Goal: Task Accomplishment & Management: Complete application form

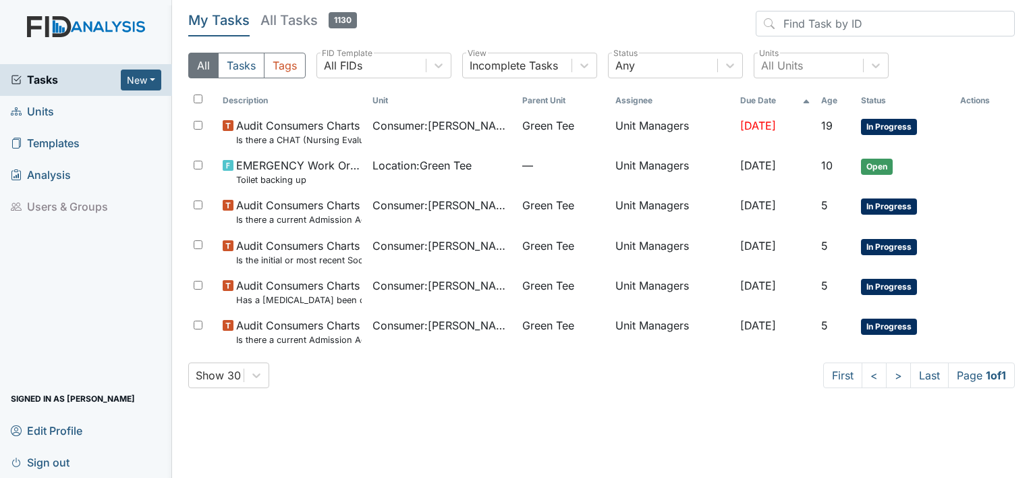
click at [35, 146] on span "Templates" at bounding box center [45, 143] width 69 height 21
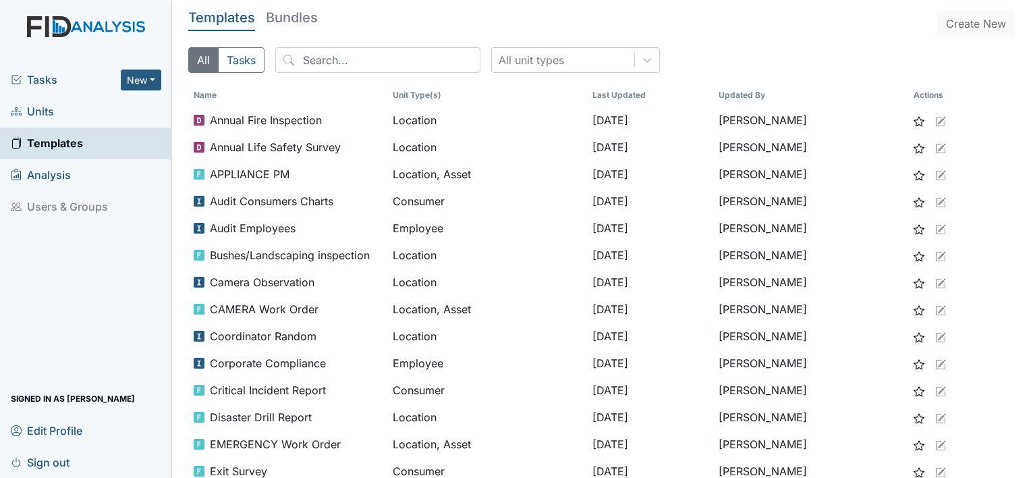
click at [36, 111] on span "Units" at bounding box center [32, 111] width 43 height 21
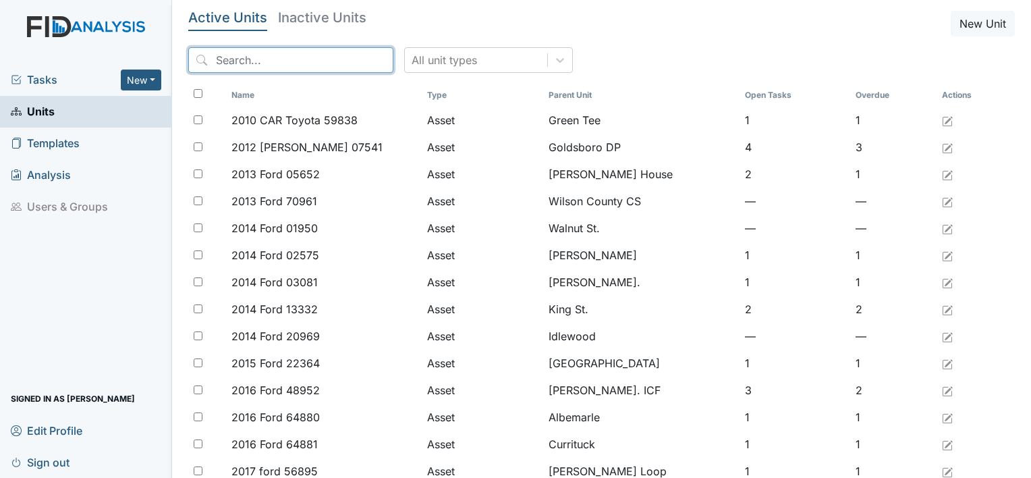
click at [227, 63] on input "search" at bounding box center [290, 60] width 205 height 26
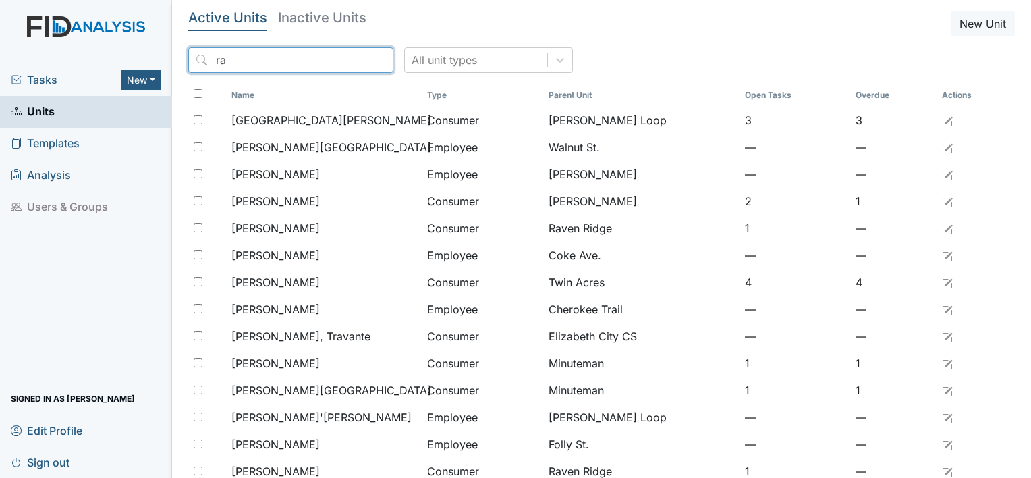
type input "r"
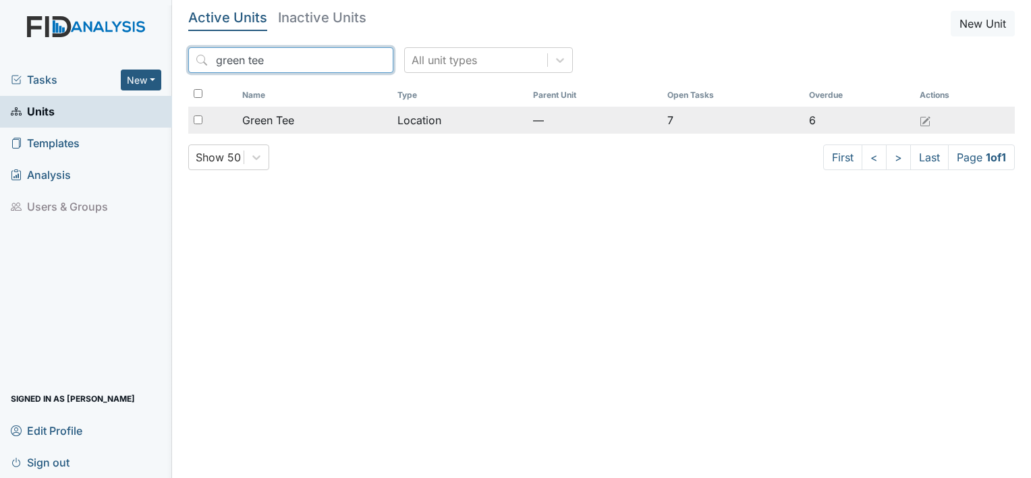
type input "green tee"
click at [281, 121] on span "Green Tee" at bounding box center [268, 120] width 52 height 16
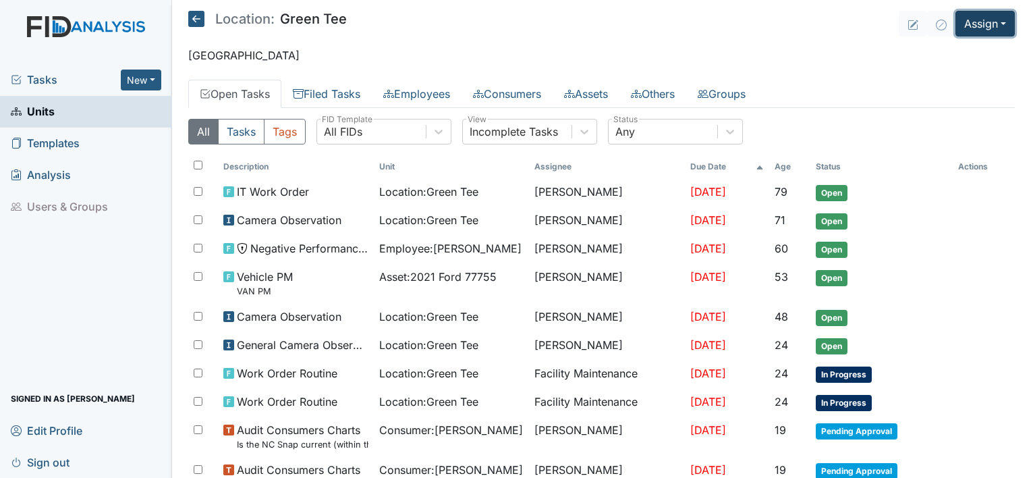
click at [999, 26] on button "Assign" at bounding box center [984, 24] width 59 height 26
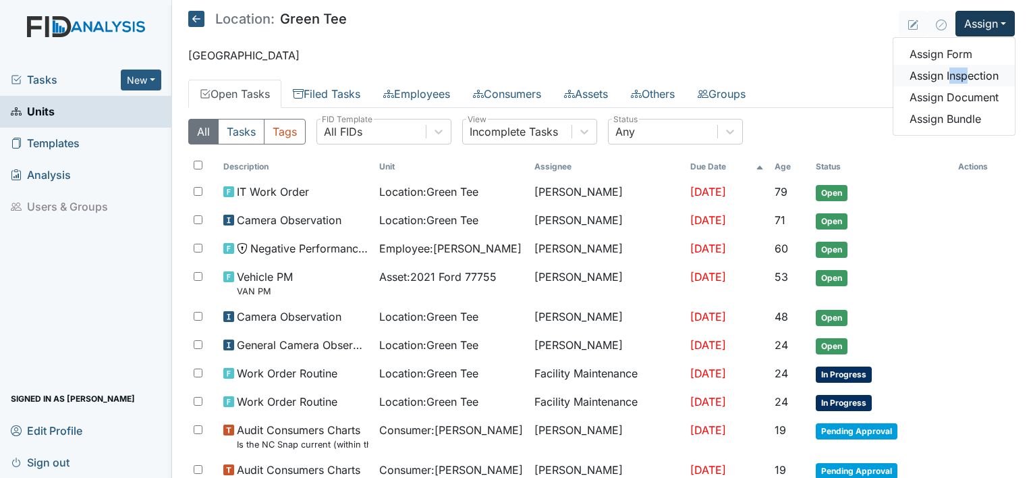
drag, startPoint x: 958, startPoint y: 74, endPoint x: 936, endPoint y: 73, distance: 21.6
click at [936, 73] on link "Assign Inspection" at bounding box center [953, 76] width 121 height 22
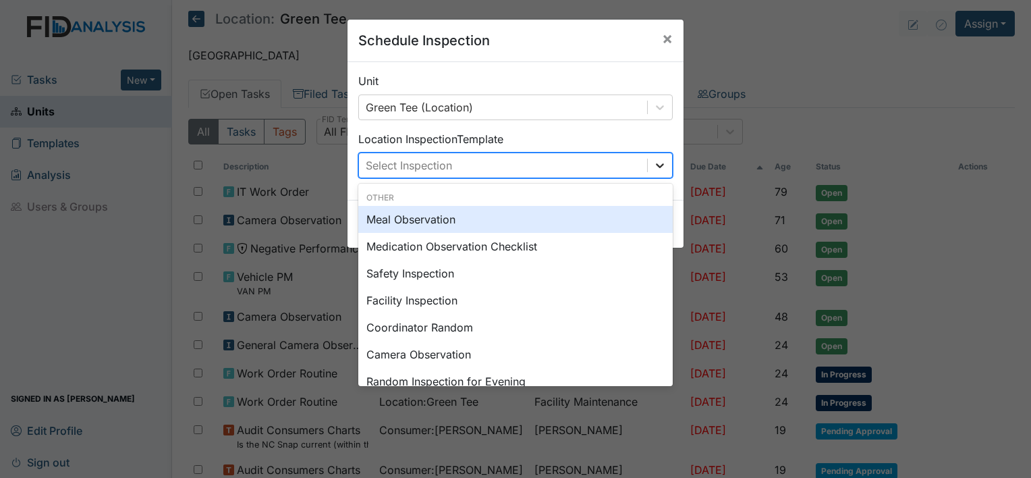
click at [656, 169] on icon at bounding box center [659, 165] width 13 height 13
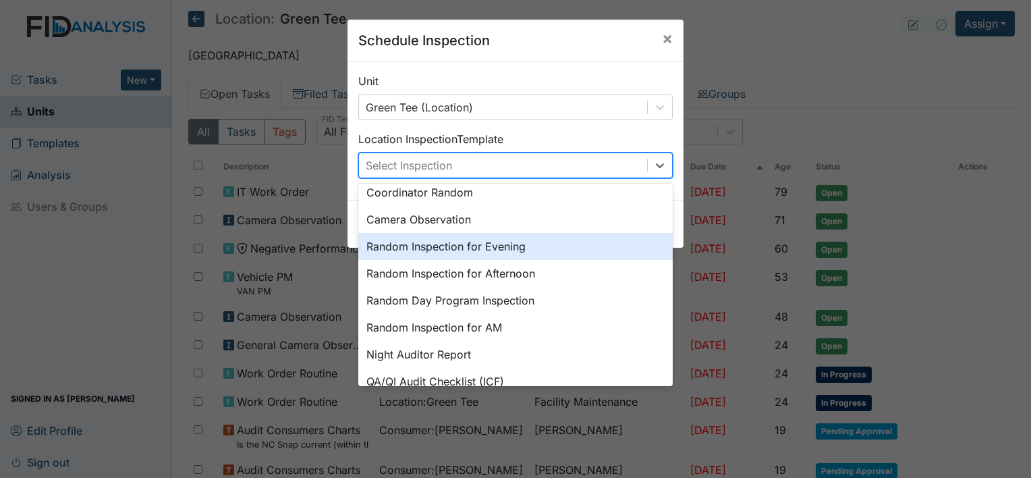
scroll to position [198, 0]
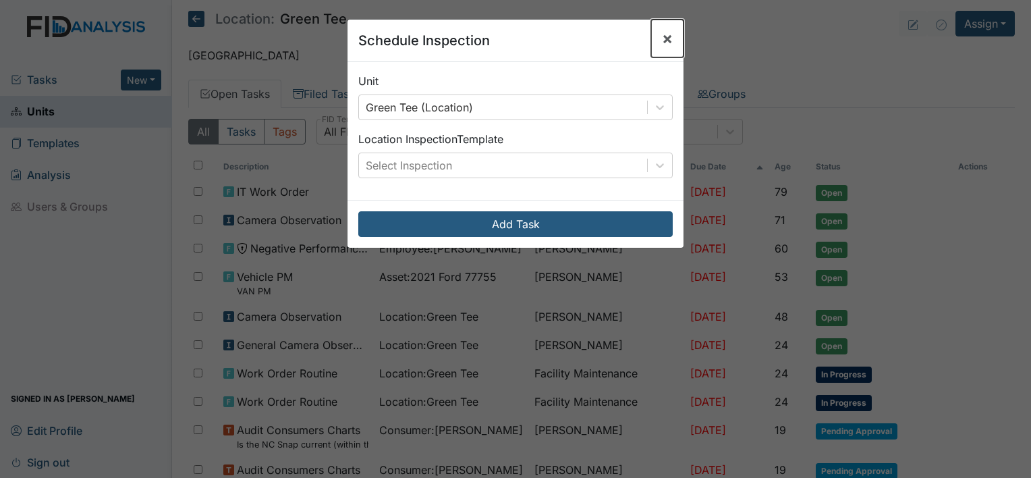
click at [662, 38] on span "×" at bounding box center [667, 38] width 11 height 20
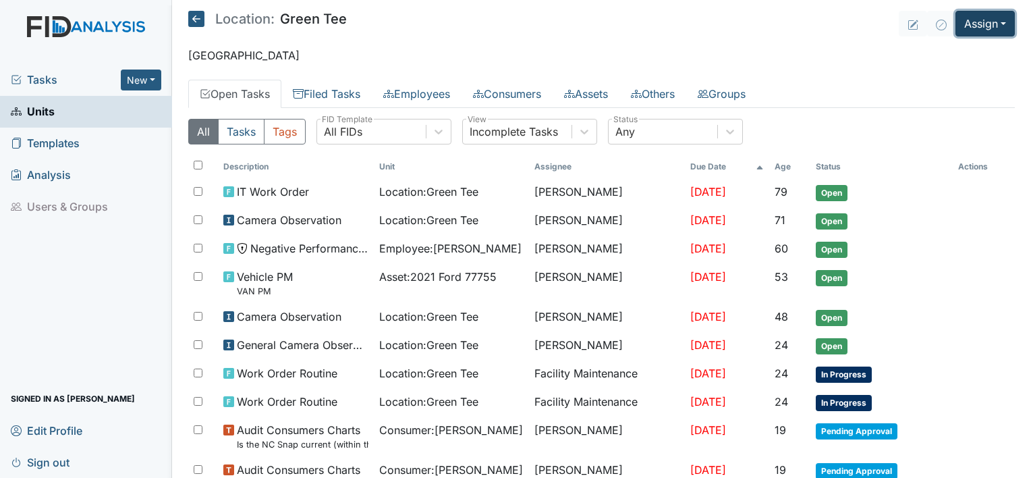
click at [993, 22] on button "Assign" at bounding box center [984, 24] width 59 height 26
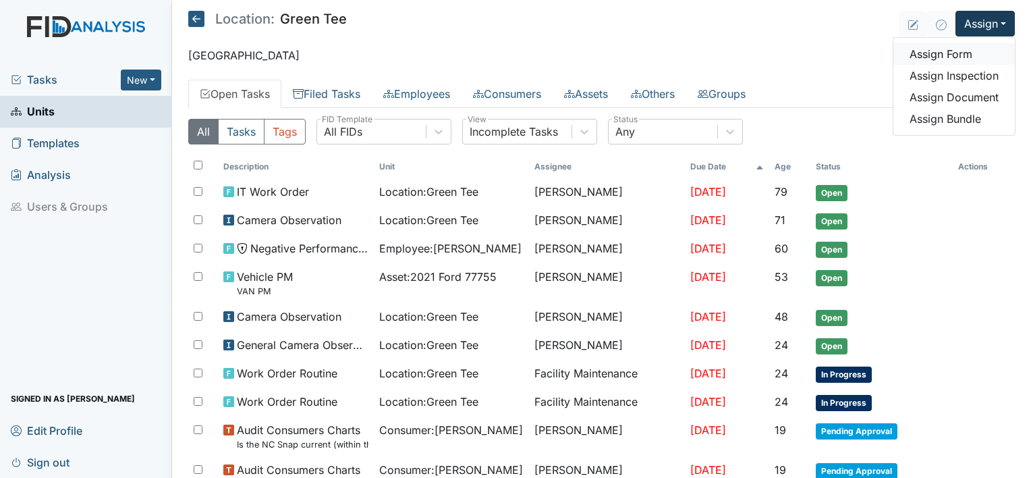
click at [952, 52] on link "Assign Form" at bounding box center [953, 54] width 121 height 22
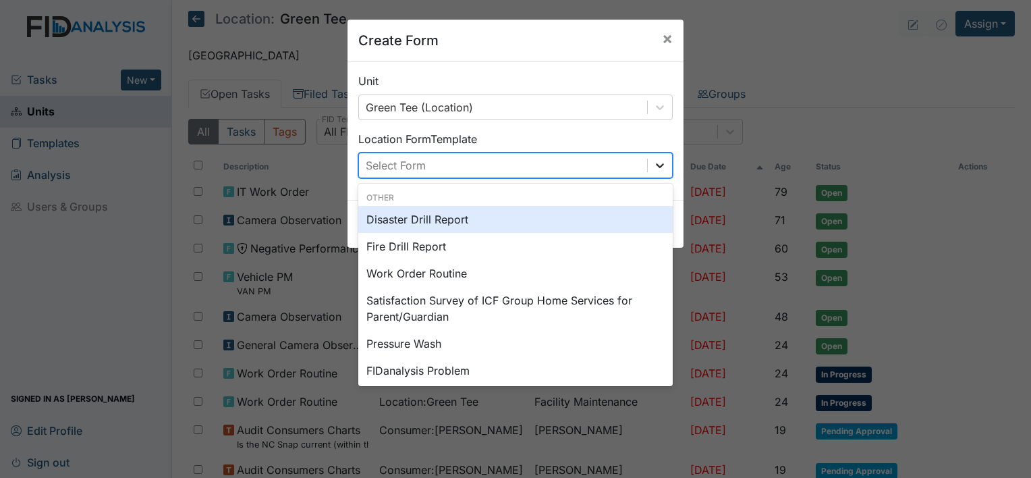
click at [653, 166] on icon at bounding box center [659, 165] width 13 height 13
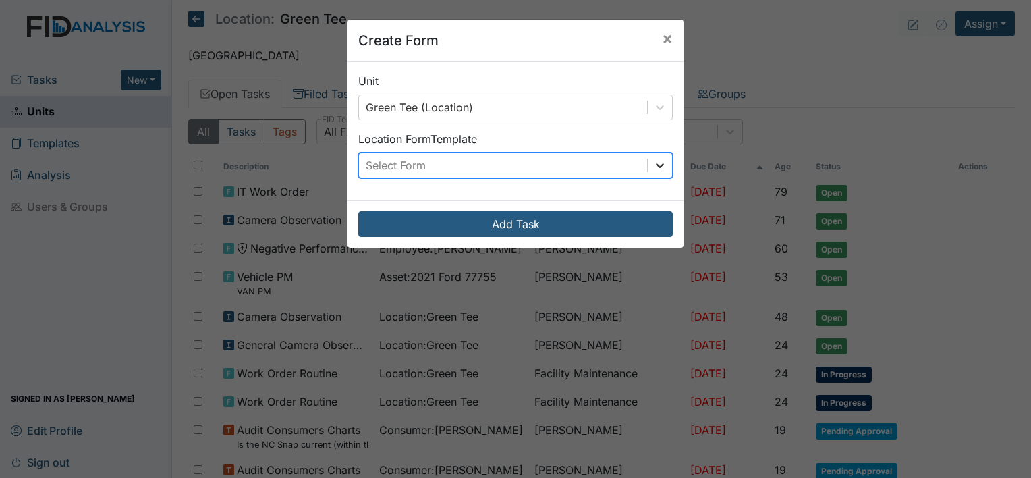
click at [653, 167] on icon at bounding box center [659, 165] width 13 height 13
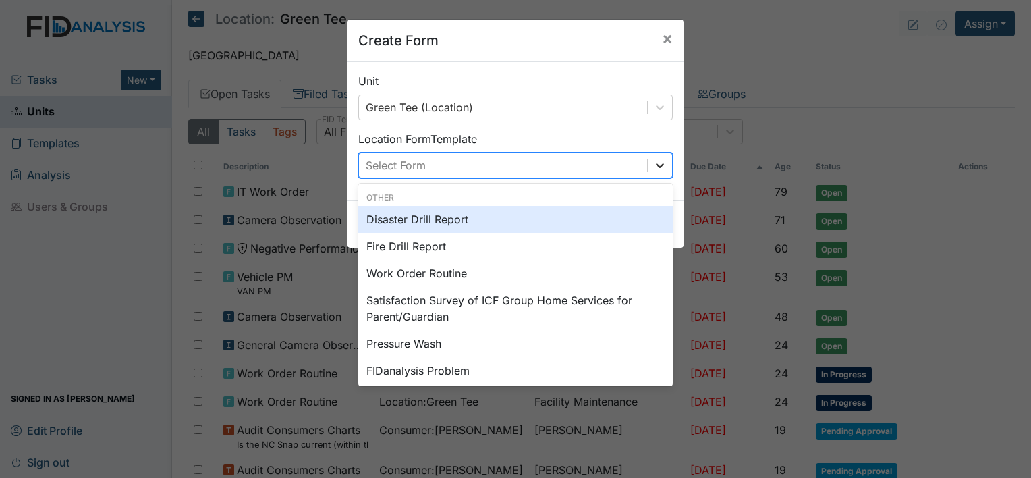
click at [656, 165] on icon at bounding box center [660, 165] width 8 height 5
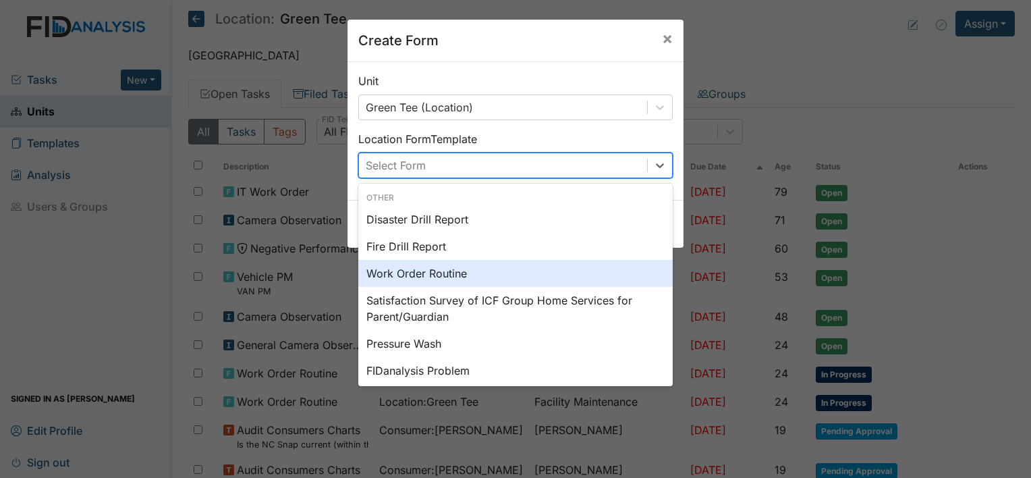
click at [416, 271] on div "Work Order Routine" at bounding box center [515, 273] width 314 height 27
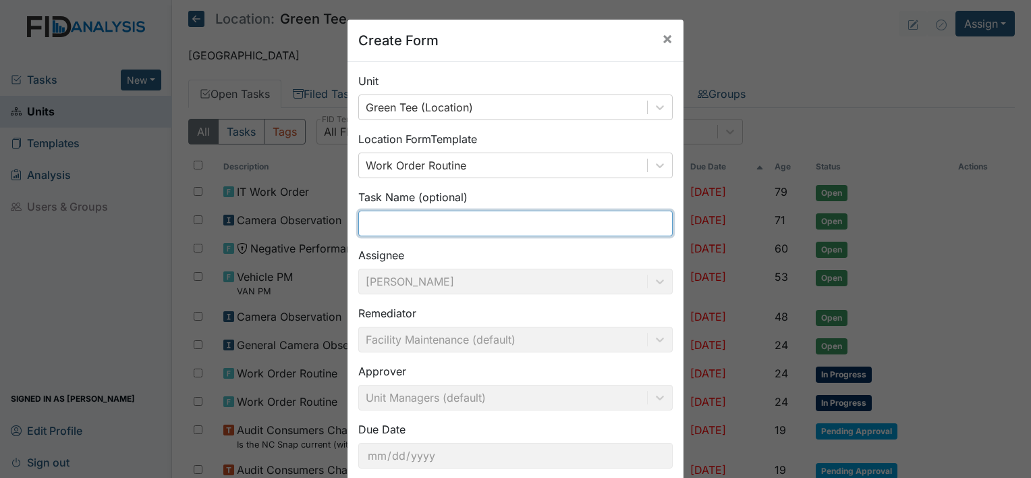
click at [383, 227] on input "text" at bounding box center [515, 223] width 314 height 26
type input "outside light is out"
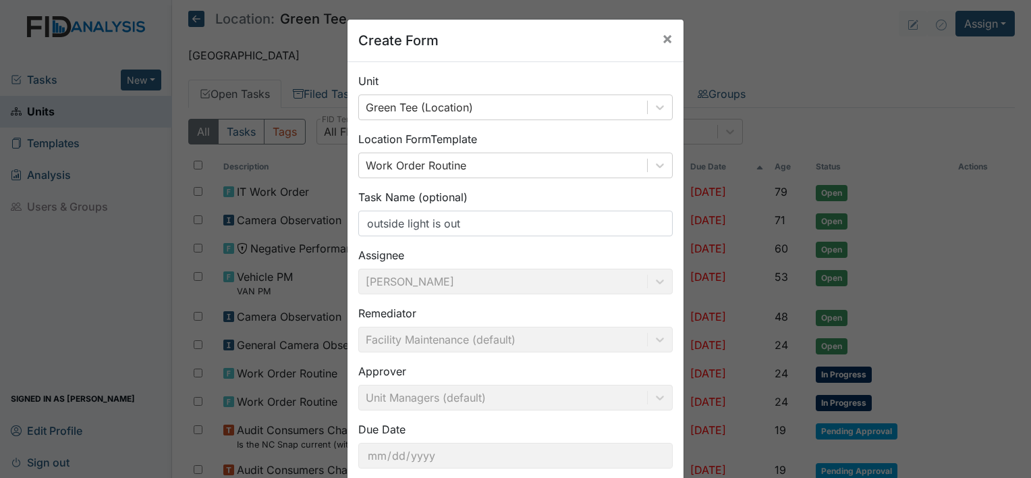
scroll to position [78, 0]
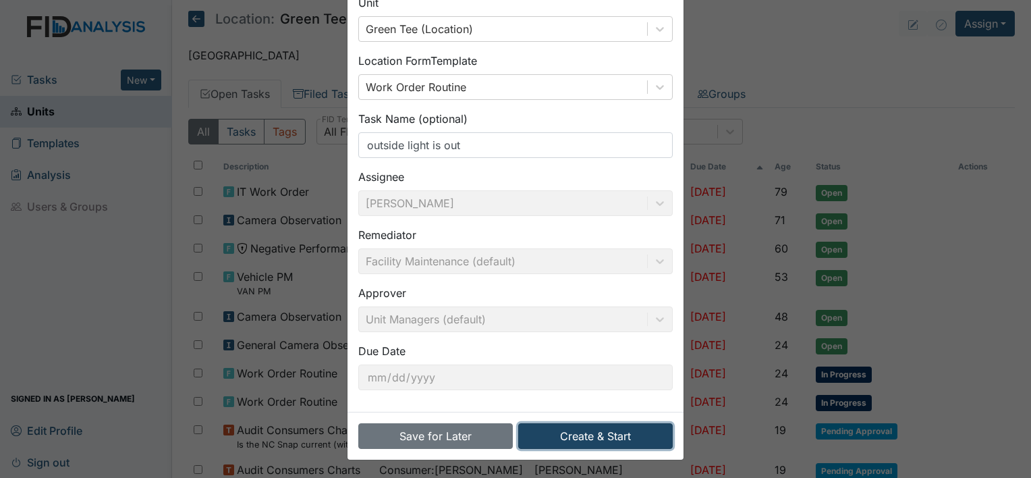
click at [608, 438] on button "Create & Start" at bounding box center [595, 436] width 154 height 26
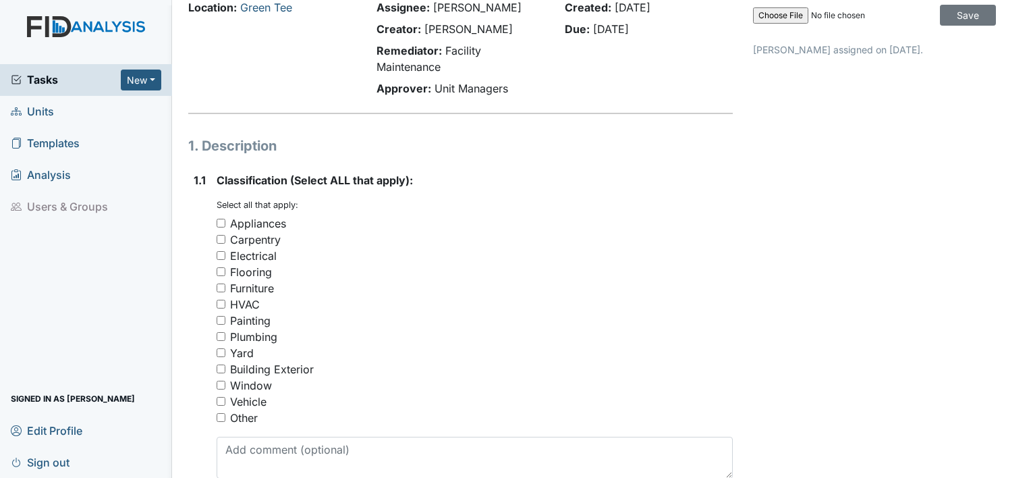
scroll to position [153, 0]
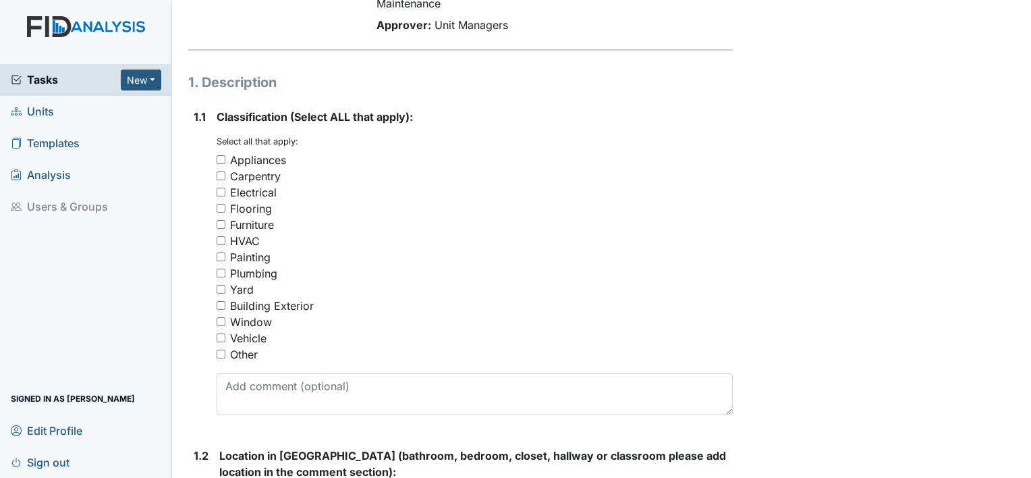
click at [223, 192] on input "Electrical" at bounding box center [221, 192] width 9 height 9
checkbox input "true"
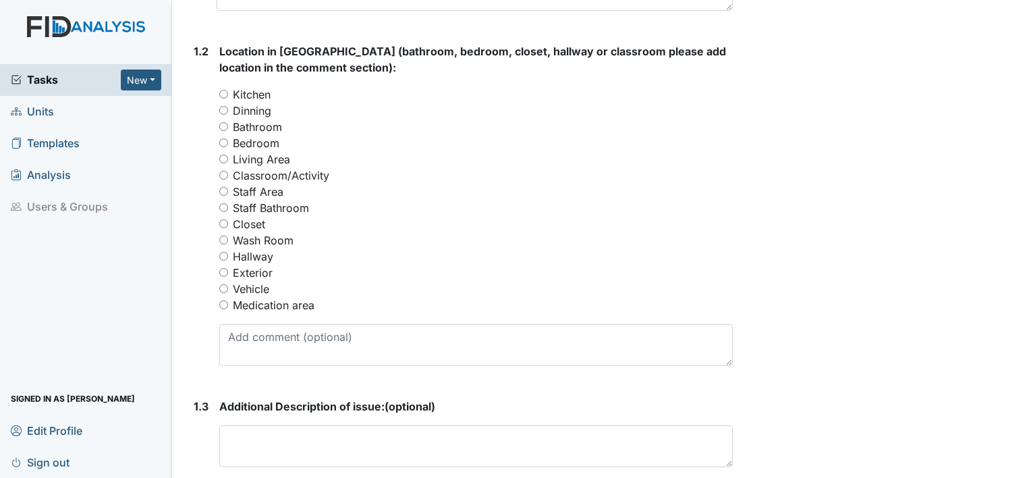
scroll to position [584, 0]
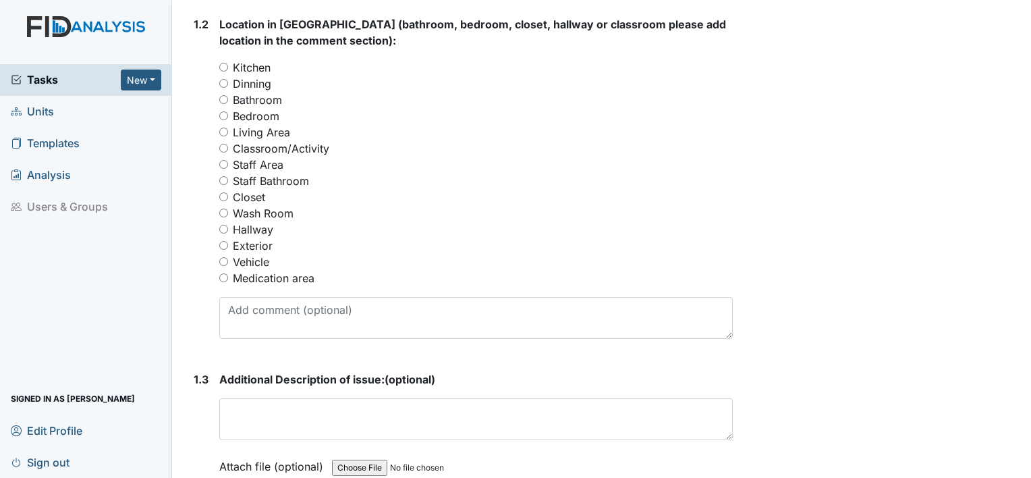
click at [227, 243] on input "Exterior" at bounding box center [223, 245] width 9 height 9
radio input "true"
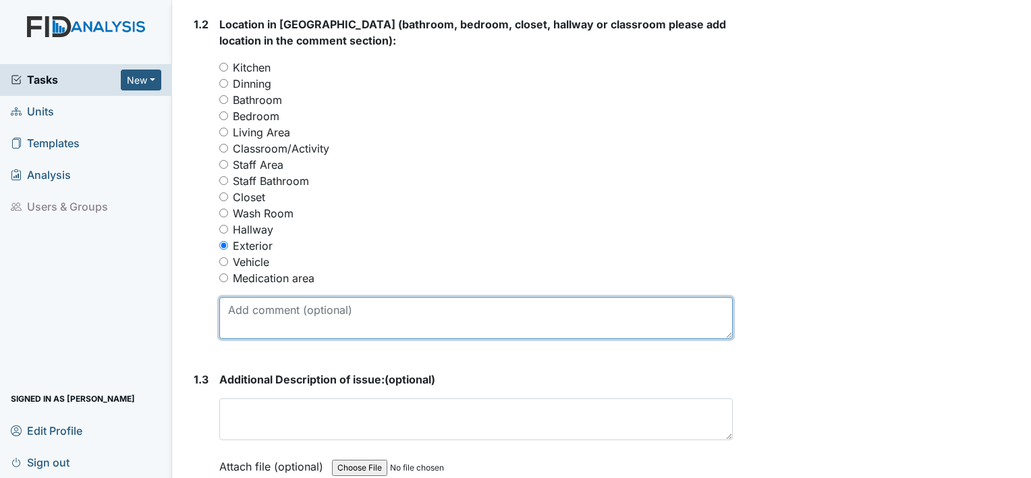
click at [237, 305] on textarea at bounding box center [475, 318] width 513 height 42
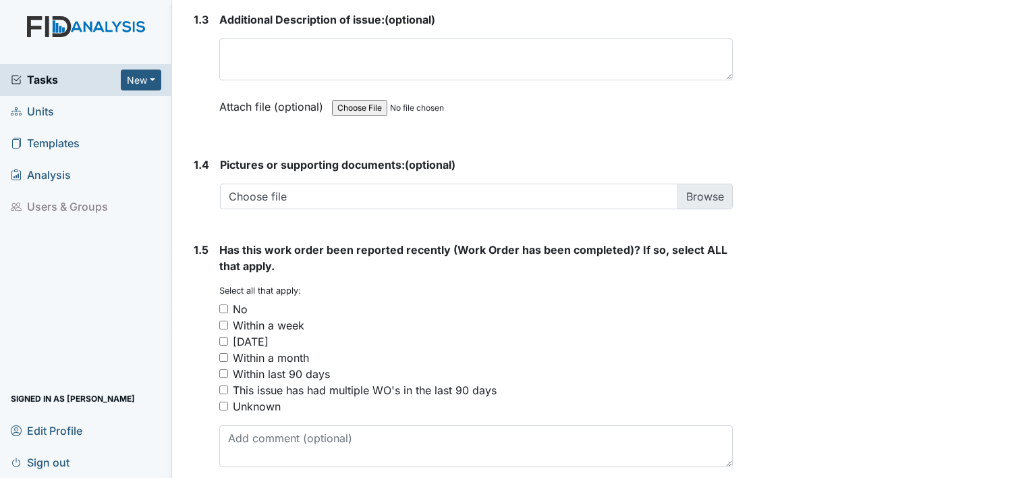
scroll to position [971, 0]
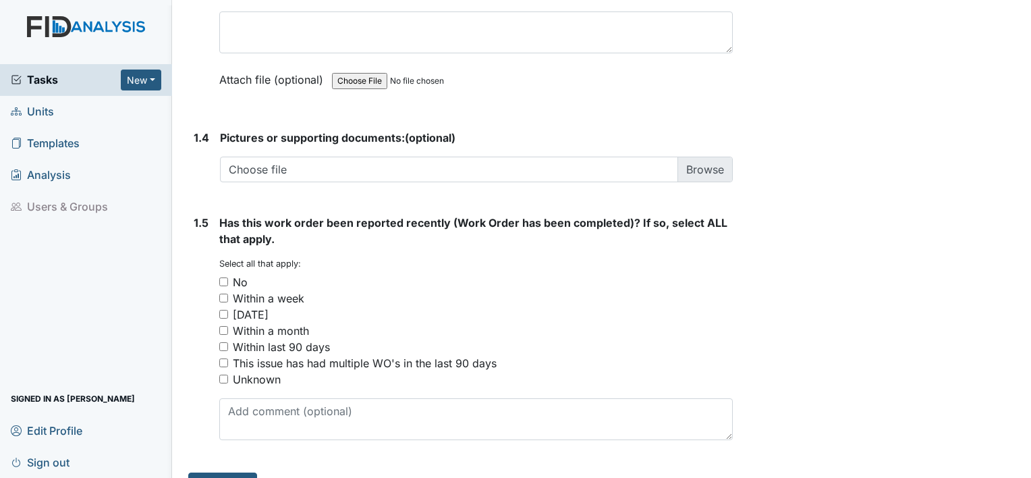
type textarea "Outside lights are out under the carport"
click at [227, 277] on input "No" at bounding box center [223, 281] width 9 height 9
checkbox input "true"
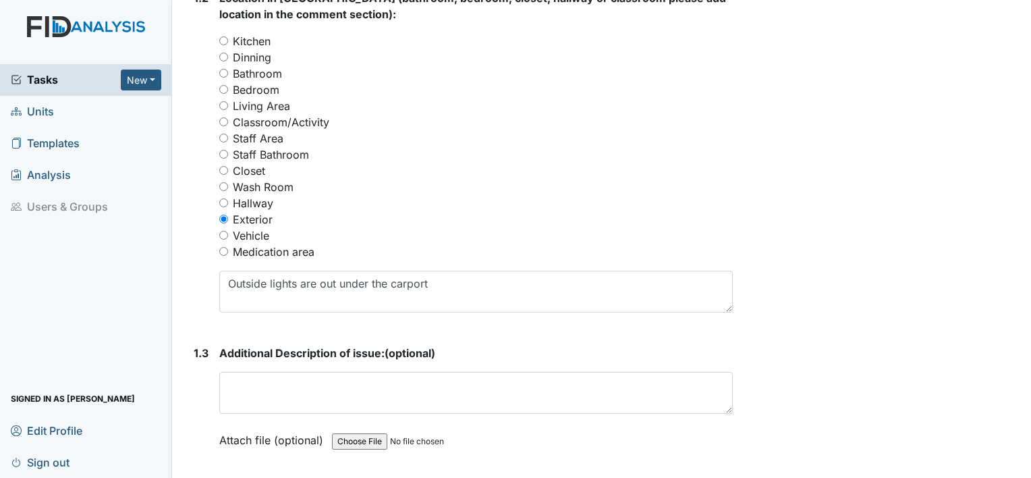
scroll to position [575, 0]
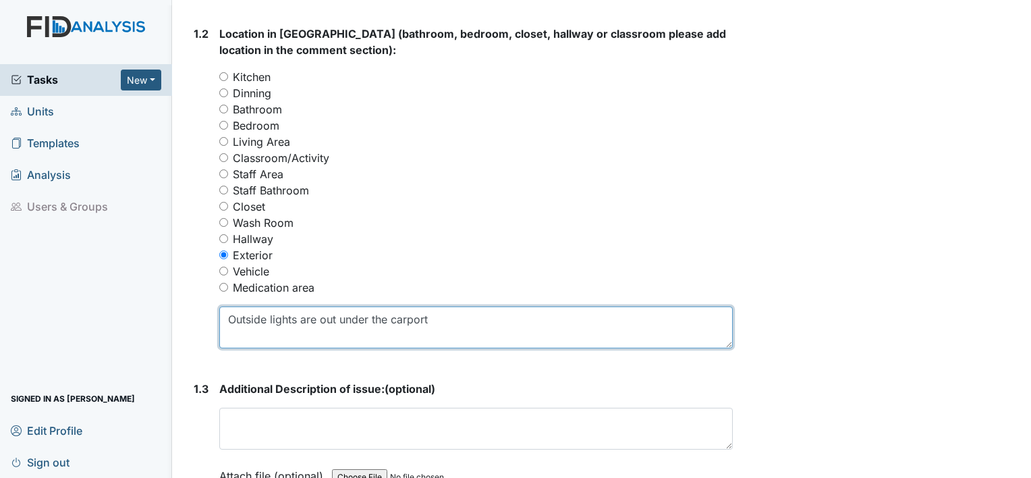
click at [443, 318] on textarea "Outside lights are out under the carport" at bounding box center [475, 327] width 513 height 42
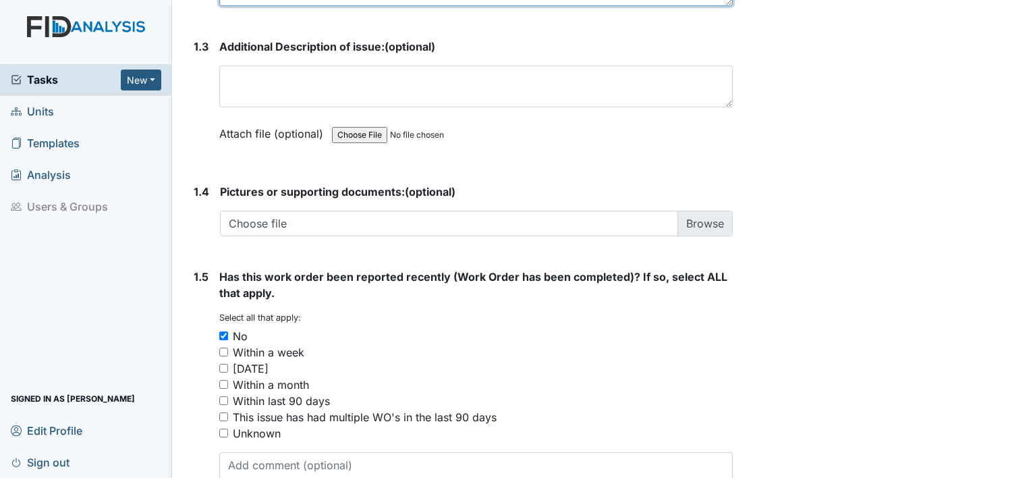
scroll to position [1000, 0]
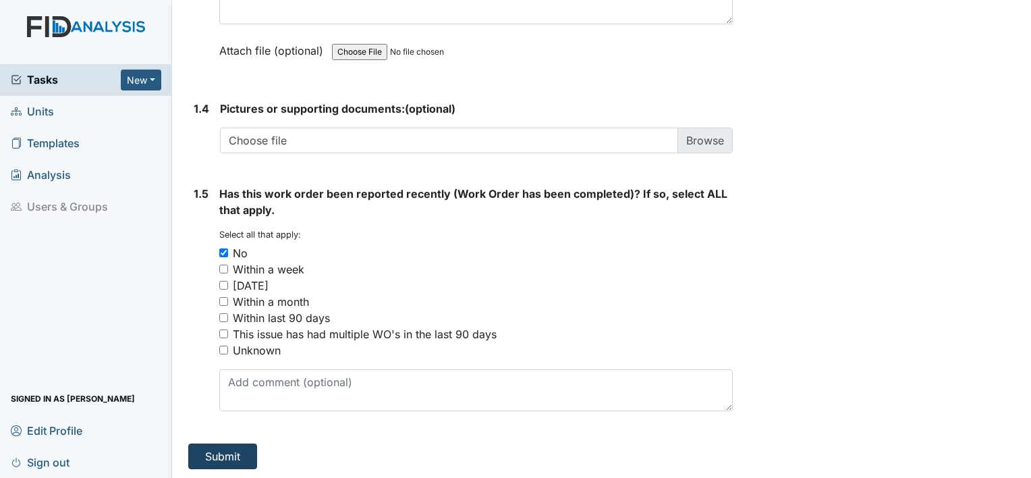
type textarea "Outside lights are out under the carport."
click at [238, 453] on button "Submit" at bounding box center [222, 456] width 69 height 26
